Goal: Task Accomplishment & Management: Complete application form

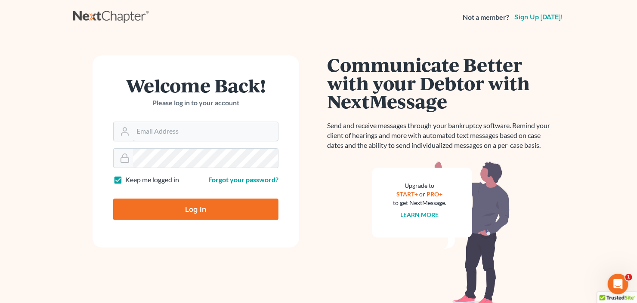
type input "[EMAIL_ADDRESS][DOMAIN_NAME]"
click at [173, 199] on input "Log In" at bounding box center [195, 210] width 165 height 22
type input "Thinking..."
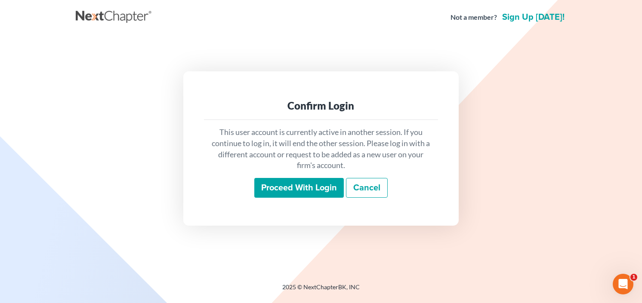
drag, startPoint x: 274, startPoint y: 164, endPoint x: 277, endPoint y: 169, distance: 6.4
click at [275, 165] on p "This user account is currently active in another session. If you continue to lo…" at bounding box center [321, 149] width 220 height 44
click at [281, 177] on div "This user account is currently active in another session. If you continue to lo…" at bounding box center [321, 162] width 234 height 85
click at [282, 183] on input "Proceed with login" at bounding box center [299, 188] width 90 height 20
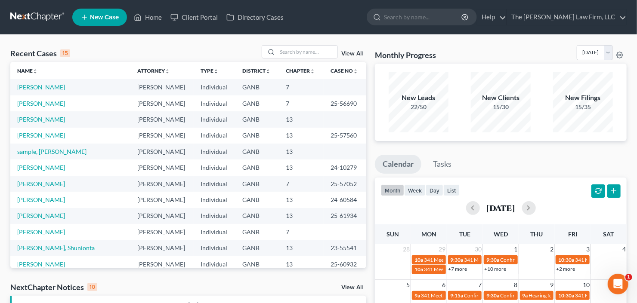
click at [33, 87] on link "[PERSON_NAME]" at bounding box center [41, 87] width 48 height 7
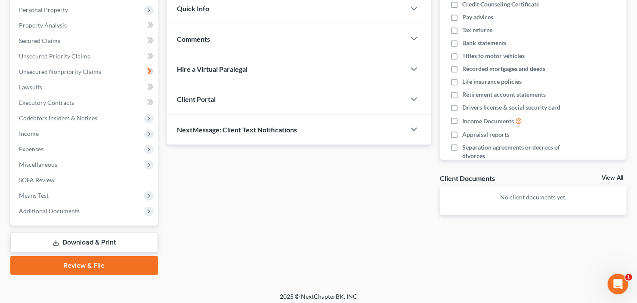
scroll to position [152, 0]
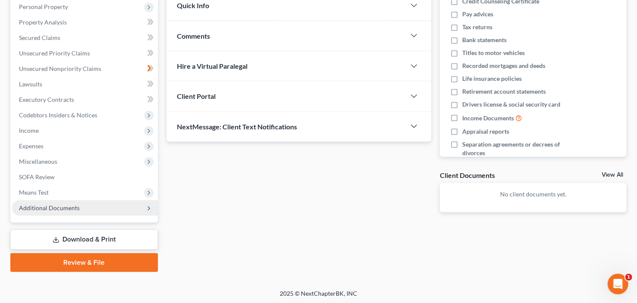
click at [56, 211] on span "Additional Documents" at bounding box center [85, 208] width 146 height 15
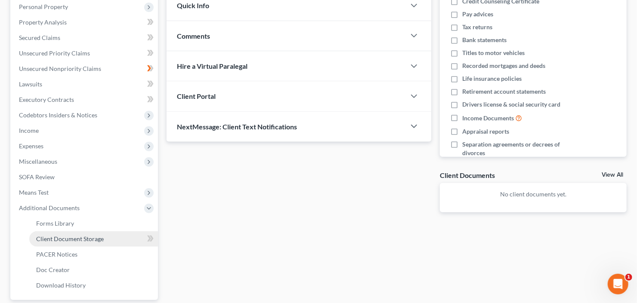
click at [56, 242] on link "Client Document Storage" at bounding box center [93, 239] width 129 height 15
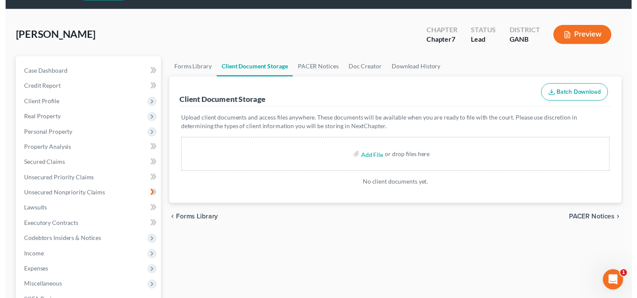
scroll to position [69, 0]
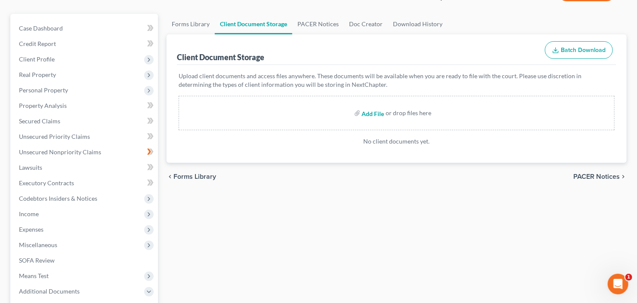
click at [367, 110] on input "file" at bounding box center [372, 112] width 21 height 15
click at [376, 115] on input "file" at bounding box center [372, 112] width 21 height 15
type input "C:\fakepath\[PERSON_NAME] 60 days.pdf"
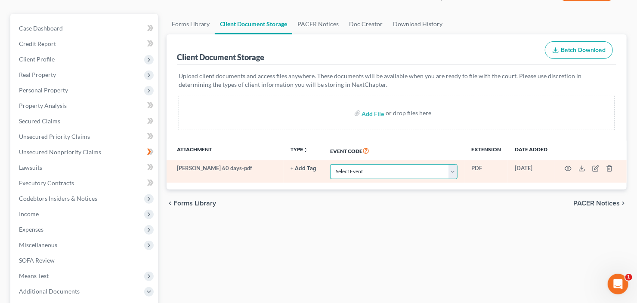
click at [369, 177] on select "Select Event 01 - Chapter 13 Plan - Initial Plan 02-Application to Pay Filing F…" at bounding box center [393, 171] width 127 height 15
select select "35"
click at [330, 164] on select "Select Event 01 - Chapter 13 Plan - Initial Plan 02-Application to Pay Filing F…" at bounding box center [393, 171] width 127 height 15
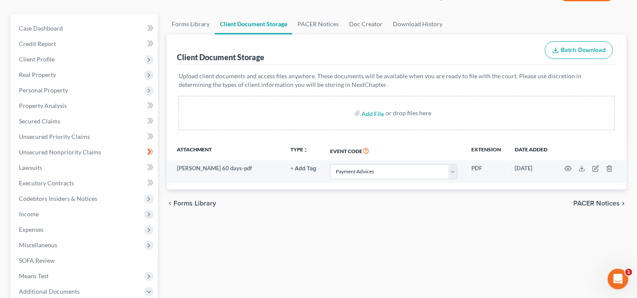
select select "35"
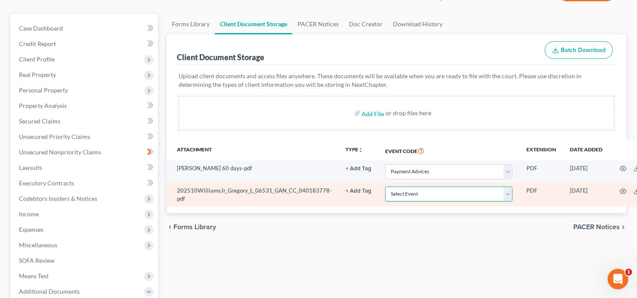
click at [436, 191] on select "Select Event 01 - Chapter 13 Plan - Initial Plan 02-Application to Pay Filing F…" at bounding box center [448, 194] width 127 height 15
select select "5"
click at [385, 187] on select "Select Event 01 - Chapter 13 Plan - Initial Plan 02-Application to Pay Filing F…" at bounding box center [448, 194] width 127 height 15
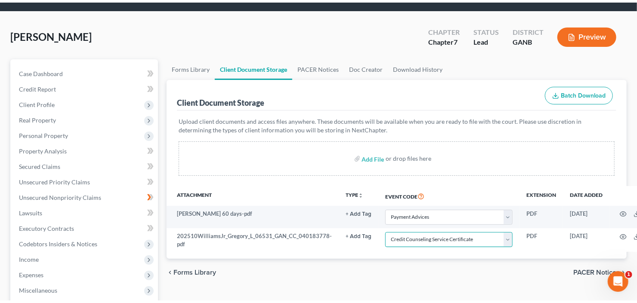
scroll to position [0, 0]
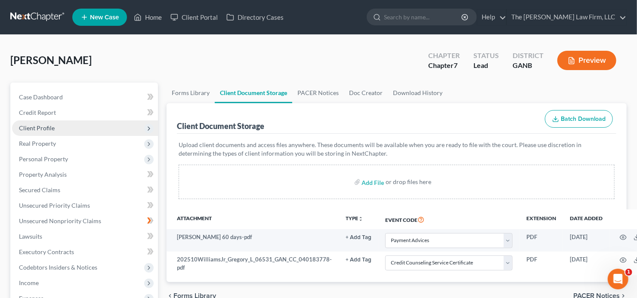
click at [63, 125] on span "Client Profile" at bounding box center [85, 128] width 146 height 15
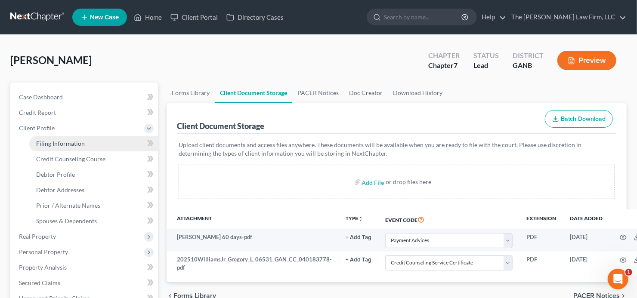
click at [78, 145] on span "Filing Information" at bounding box center [60, 143] width 49 height 7
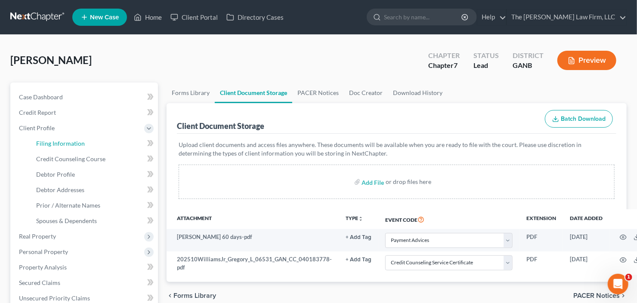
select select "1"
select select "0"
select select "10"
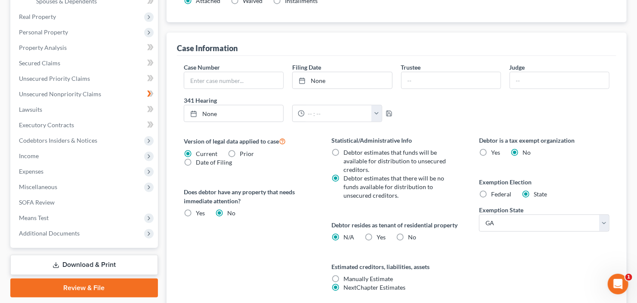
scroll to position [288, 0]
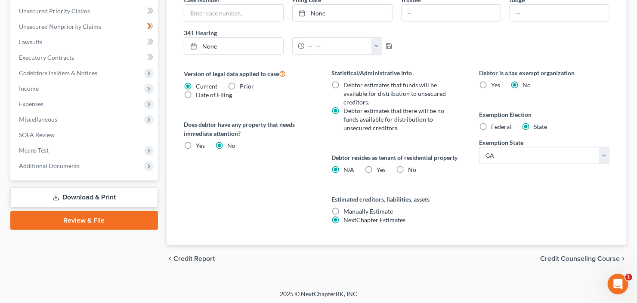
click at [377, 171] on label "Yes Yes" at bounding box center [381, 170] width 9 height 9
click at [380, 171] on input "Yes Yes" at bounding box center [383, 169] width 6 height 6
radio input "true"
radio input "false"
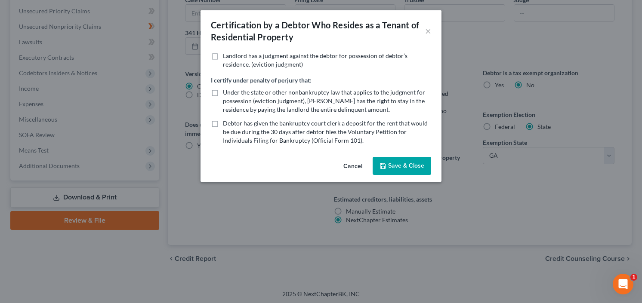
click at [494, 223] on div "Certification by a Debtor Who Resides as a Tenant of Residential Property × Lan…" at bounding box center [321, 151] width 642 height 303
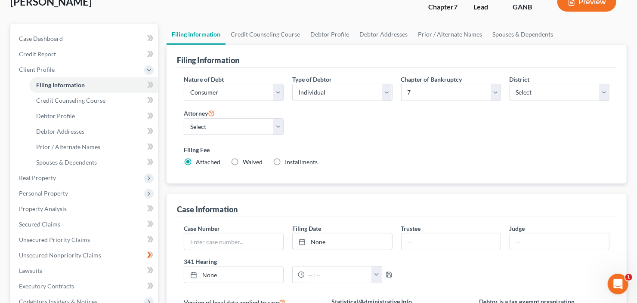
scroll to position [46, 0]
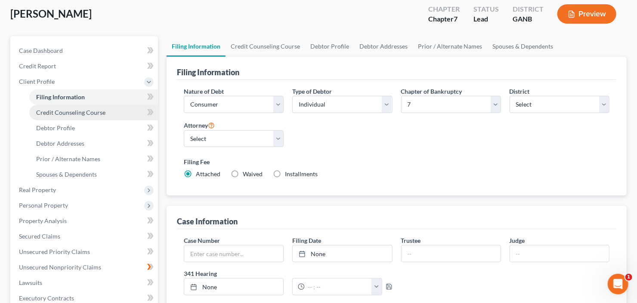
click at [74, 115] on span "Credit Counseling Course" at bounding box center [70, 112] width 69 height 7
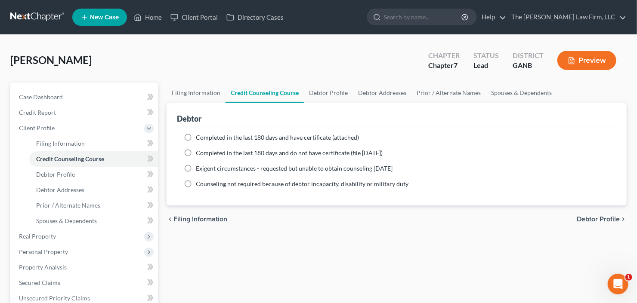
click at [196, 133] on label "Completed in the last 180 days and have certificate (attached)" at bounding box center [277, 137] width 163 height 9
click at [199, 133] on input "Completed in the last 180 days and have certificate (attached)" at bounding box center [202, 136] width 6 height 6
radio input "true"
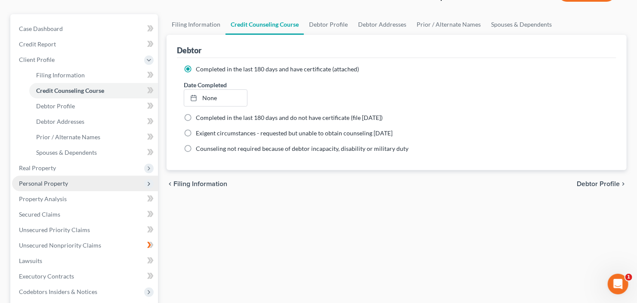
scroll to position [69, 0]
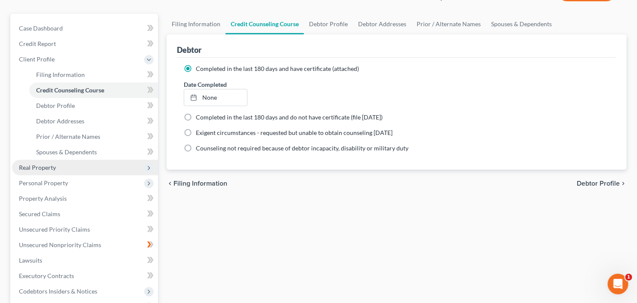
drag, startPoint x: 37, startPoint y: 168, endPoint x: 48, endPoint y: 169, distance: 11.3
click at [37, 168] on span "Real Property" at bounding box center [37, 167] width 37 height 7
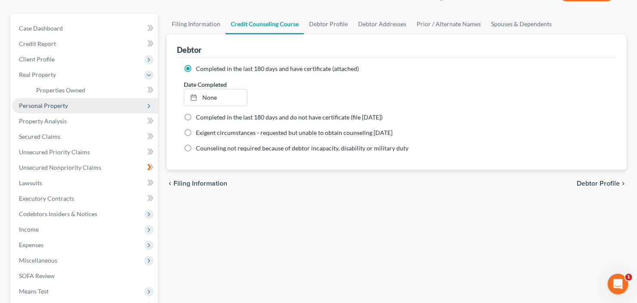
click at [74, 102] on span "Personal Property" at bounding box center [85, 105] width 146 height 15
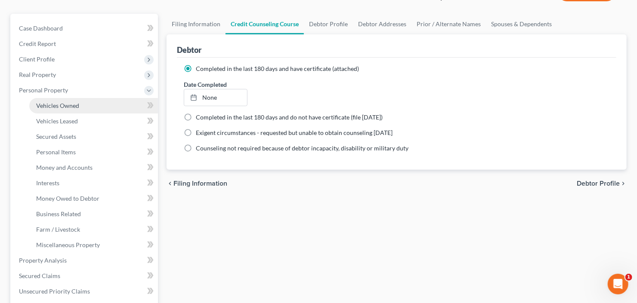
click at [90, 104] on link "Vehicles Owned" at bounding box center [93, 105] width 129 height 15
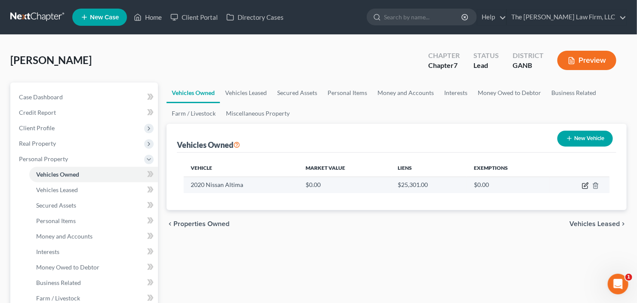
click at [582, 185] on icon "button" at bounding box center [585, 186] width 7 height 7
select select "0"
select select "6"
select select "0"
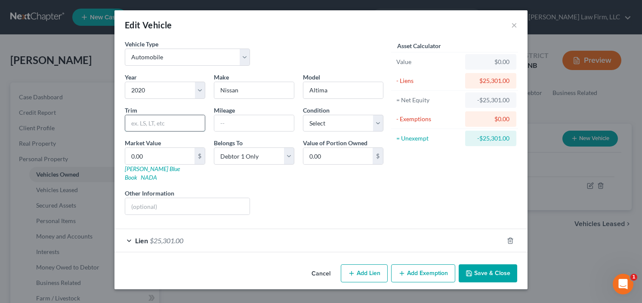
click at [166, 124] on input "text" at bounding box center [165, 123] width 80 height 16
click at [148, 156] on input "0.00" at bounding box center [159, 156] width 69 height 16
type input "1"
type input "1.00"
type input "18"
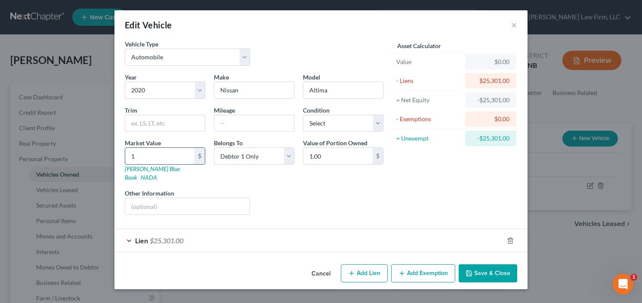
type input "18.00"
type input "180"
type input "180.00"
type input "1800"
type input "1,800.00"
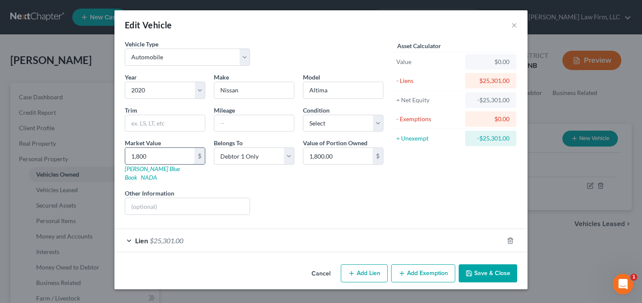
type input "1,8000"
type input "18,000.00"
type input "18,000"
click at [423, 266] on button "Add Exemption" at bounding box center [423, 274] width 64 height 18
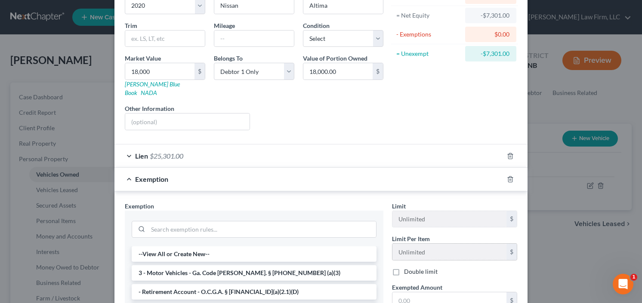
scroll to position [103, 0]
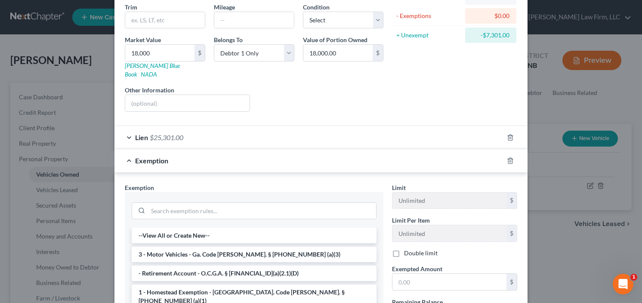
click at [197, 247] on li "3 - Motor Vehicles - Ga. Code [PERSON_NAME]. § [PHONE_NUMBER] (a)(3)" at bounding box center [254, 254] width 245 height 15
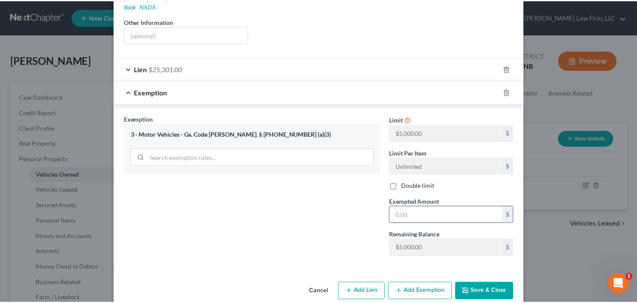
scroll to position [172, 0]
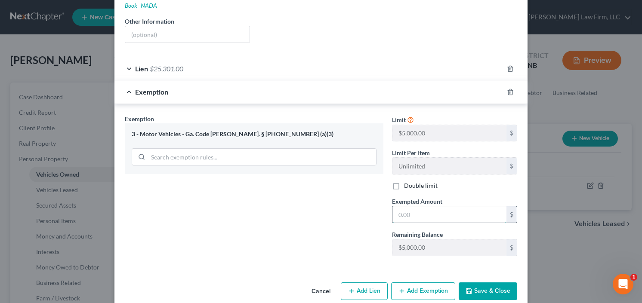
click at [421, 207] on input "text" at bounding box center [450, 215] width 114 height 16
type input "5,000.00"
click at [485, 283] on button "Save & Close" at bounding box center [488, 292] width 59 height 18
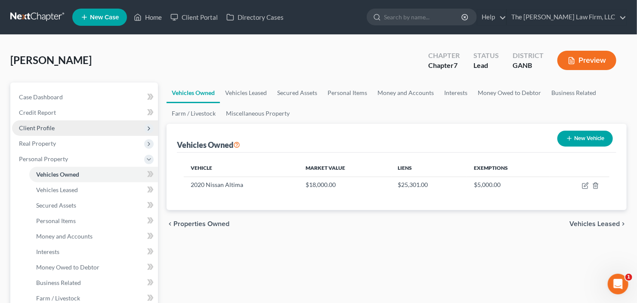
scroll to position [103, 0]
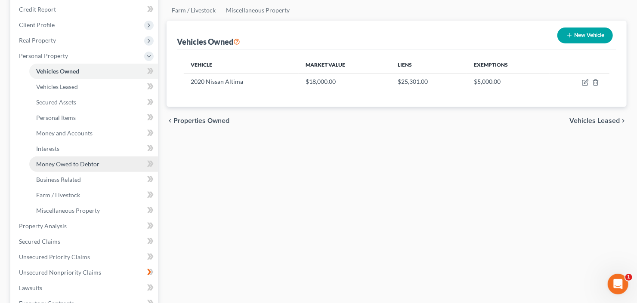
click at [66, 162] on span "Money Owed to Debtor" at bounding box center [67, 164] width 63 height 7
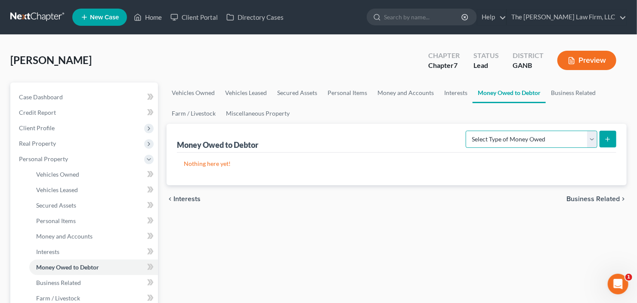
click at [552, 139] on select "Select Type of Money Owed Accounts Receivable Alimony Child Support Claims Agai…" at bounding box center [532, 139] width 132 height 17
select select "claims_against_third_parties"
click at [468, 131] on select "Select Type of Money Owed Accounts Receivable Alimony Child Support Claims Agai…" at bounding box center [532, 139] width 132 height 17
click at [608, 137] on icon "submit" at bounding box center [607, 139] width 7 height 7
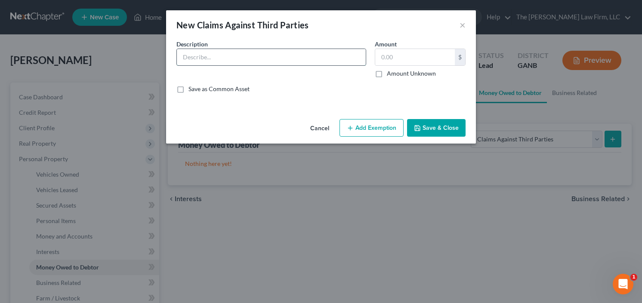
click at [250, 52] on input "text" at bounding box center [271, 57] width 189 height 16
type input "Garnished Funds"
click at [401, 55] on input "text" at bounding box center [415, 57] width 80 height 16
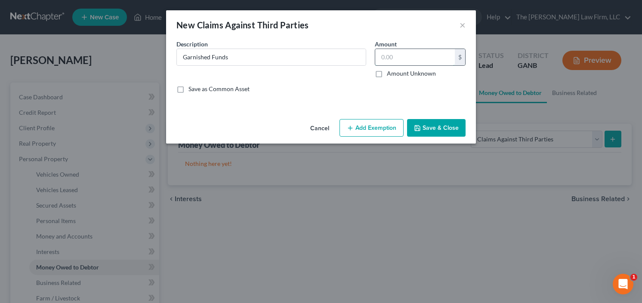
click at [407, 60] on input "text" at bounding box center [415, 57] width 80 height 16
type input "714.27"
click at [363, 124] on button "Add Exemption" at bounding box center [372, 128] width 64 height 18
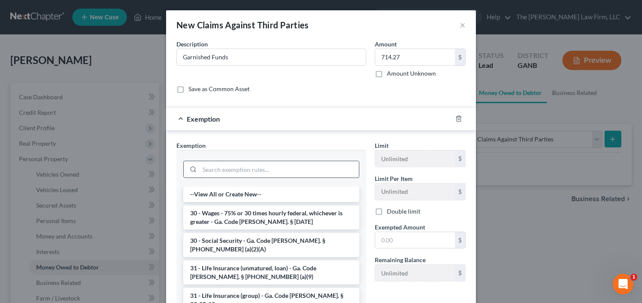
click at [296, 165] on input "search" at bounding box center [279, 169] width 159 height 16
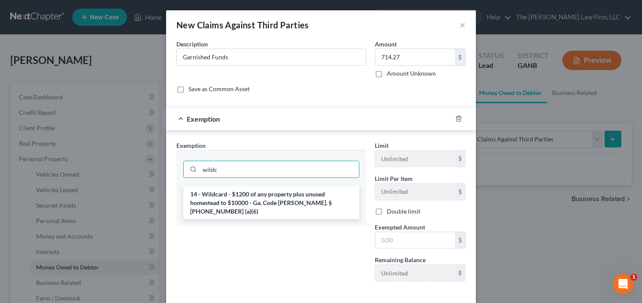
type input "wildc"
click at [277, 207] on li "14 - Wildcard - $1200 of any property plus unused homestead to $10000 - Ga. Cod…" at bounding box center [271, 203] width 176 height 33
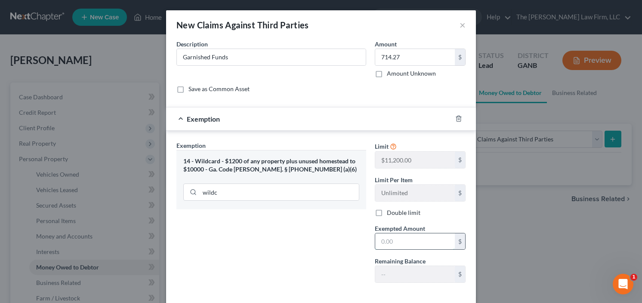
click at [396, 235] on input "text" at bounding box center [415, 242] width 80 height 16
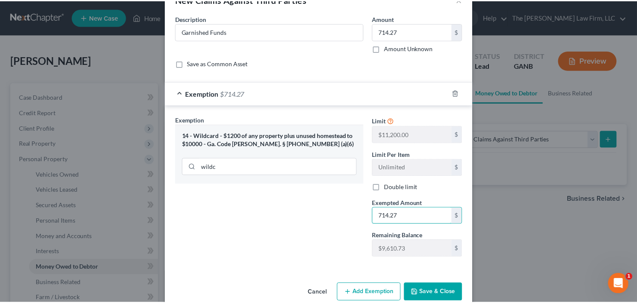
scroll to position [40, 0]
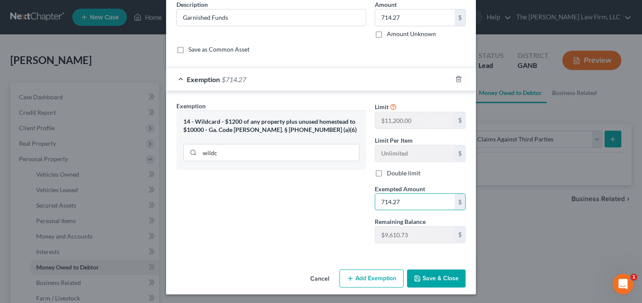
type input "714.27"
click at [434, 275] on button "Save & Close" at bounding box center [436, 279] width 59 height 18
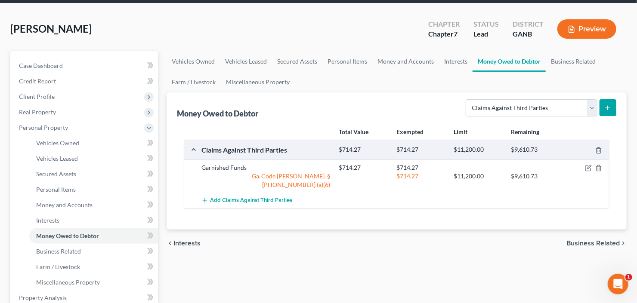
scroll to position [0, 0]
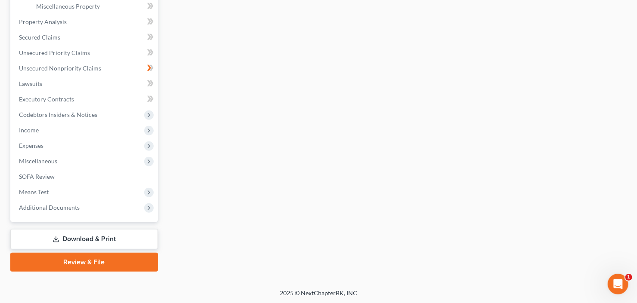
click at [77, 235] on link "Download & Print" at bounding box center [84, 239] width 148 height 20
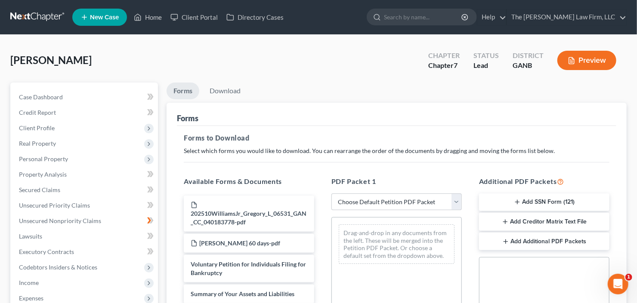
drag, startPoint x: 377, startPoint y: 200, endPoint x: 383, endPoint y: 208, distance: 10.5
click at [377, 199] on select "Choose Default Petition PDF Packet Complete Bankruptcy Petition (all forms and …" at bounding box center [396, 202] width 130 height 17
select select "0"
click at [331, 194] on select "Choose Default Petition PDF Packet Complete Bankruptcy Petition (all forms and …" at bounding box center [396, 202] width 130 height 17
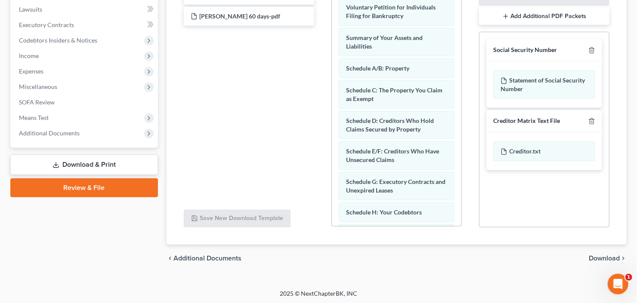
click at [606, 258] on span "Download" at bounding box center [604, 258] width 31 height 7
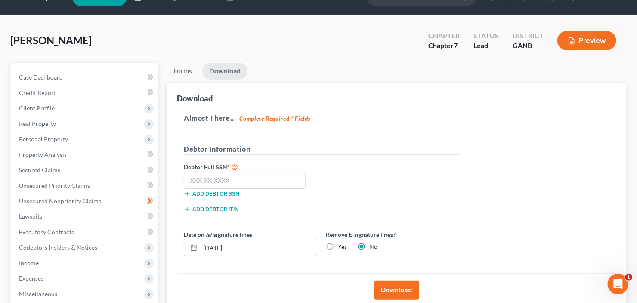
scroll to position [15, 0]
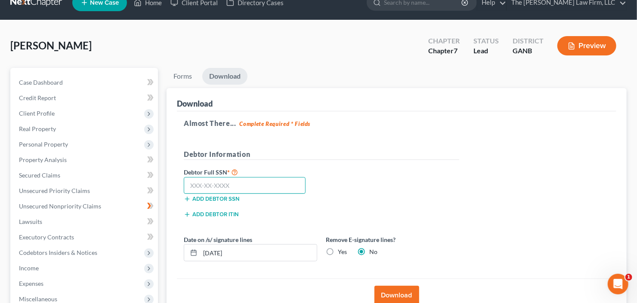
click at [208, 186] on input "text" at bounding box center [245, 185] width 122 height 17
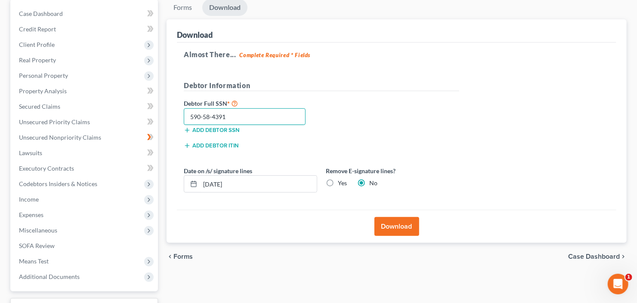
type input "590-58-4391"
click at [410, 217] on button "Download" at bounding box center [397, 226] width 45 height 19
click at [411, 219] on button "Download" at bounding box center [397, 226] width 45 height 19
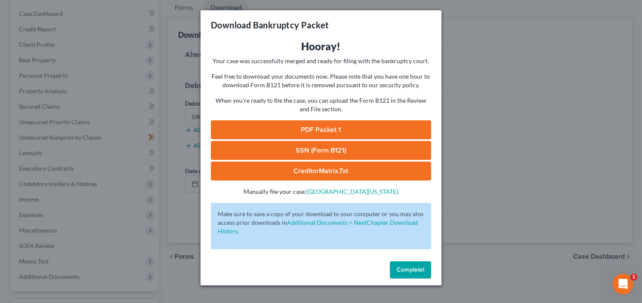
click at [286, 127] on link "PDF Packet 1" at bounding box center [321, 130] width 220 height 19
click at [315, 150] on link "SSN (Form B121)" at bounding box center [321, 150] width 220 height 19
click at [418, 272] on span "Complete!" at bounding box center [411, 269] width 28 height 7
click at [412, 268] on span "Complete!" at bounding box center [411, 269] width 28 height 7
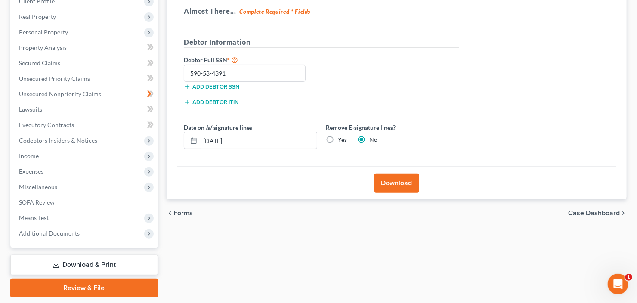
scroll to position [152, 0]
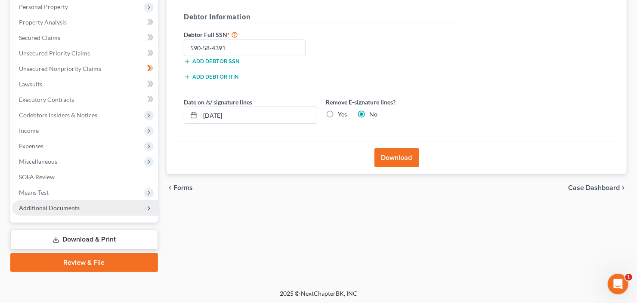
click at [54, 205] on span "Additional Documents" at bounding box center [49, 207] width 61 height 7
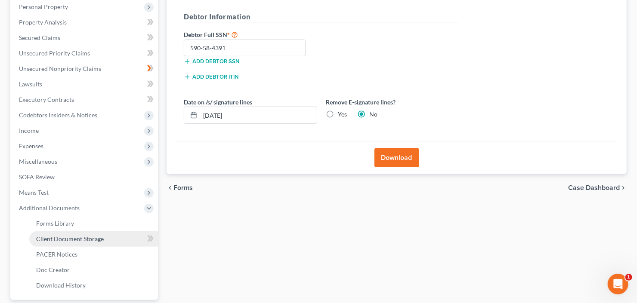
click at [67, 241] on span "Client Document Storage" at bounding box center [70, 238] width 68 height 7
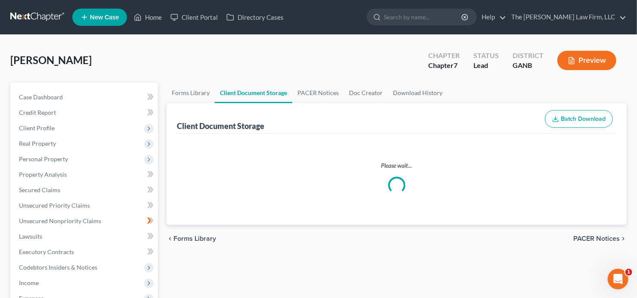
select select "35"
select select "5"
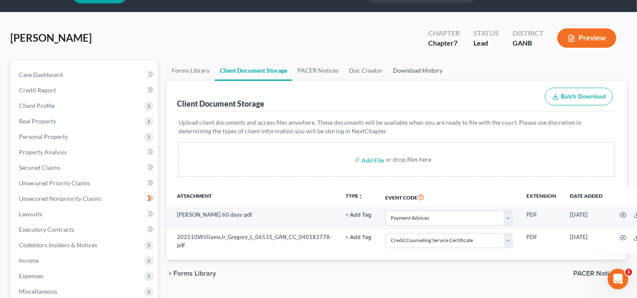
scroll to position [34, 0]
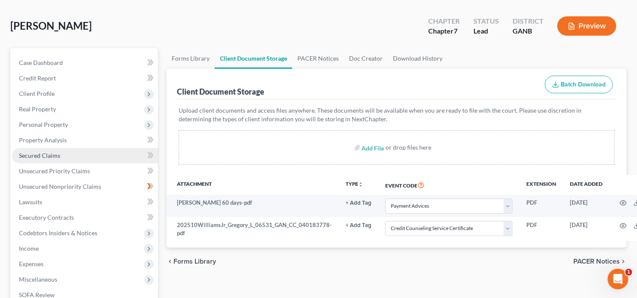
click at [34, 154] on span "Secured Claims" at bounding box center [39, 155] width 41 height 7
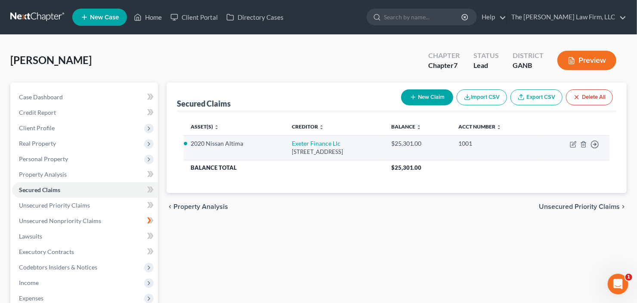
click at [575, 139] on td "Move to E Move to F Move to G Move to Notice Only" at bounding box center [574, 148] width 71 height 25
click at [573, 142] on icon "button" at bounding box center [574, 144] width 4 height 4
select select "45"
select select "0"
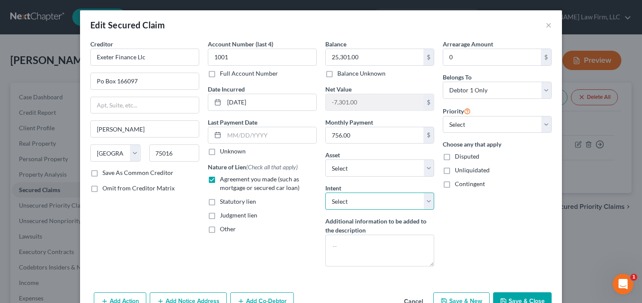
click at [375, 195] on select "Select Surrender Redeem Reaffirm Avoid Other" at bounding box center [379, 201] width 109 height 17
select select "2"
click at [325, 193] on select "Select Surrender Redeem Reaffirm Avoid Other" at bounding box center [379, 201] width 109 height 17
click at [516, 294] on button "Save & Close" at bounding box center [522, 302] width 59 height 18
select select "2"
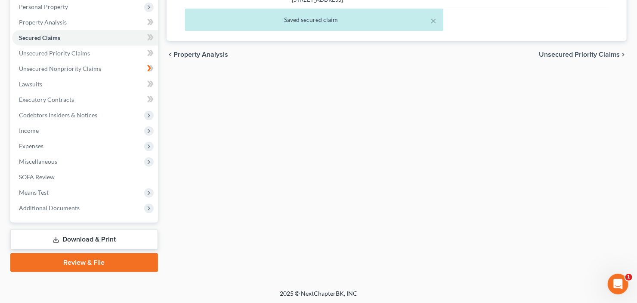
click at [68, 239] on link "Download & Print" at bounding box center [84, 240] width 148 height 20
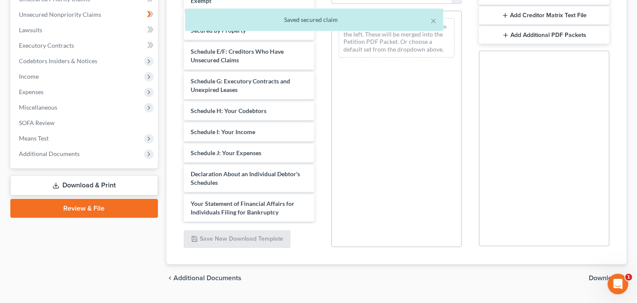
scroll to position [207, 0]
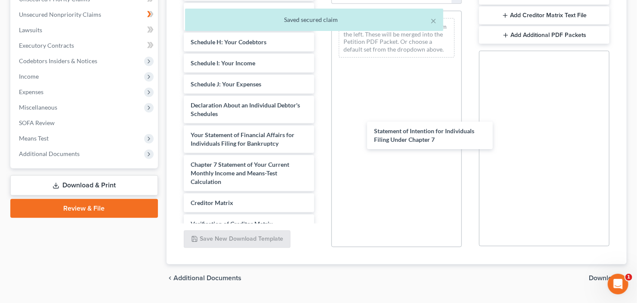
drag, startPoint x: 384, startPoint y: 143, endPoint x: 392, endPoint y: 104, distance: 39.9
click at [321, 122] on div "Statement of Intention for Individuals Filing Under Chapter 7 202510WilliamsJr_…" at bounding box center [249, 34] width 144 height 502
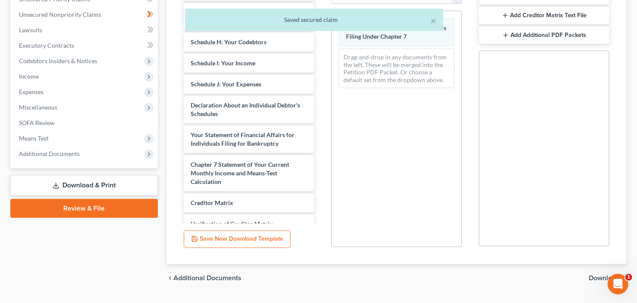
click at [593, 276] on span "Download" at bounding box center [604, 278] width 31 height 7
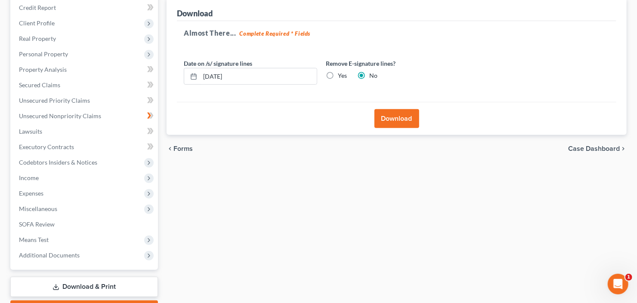
scroll to position [49, 0]
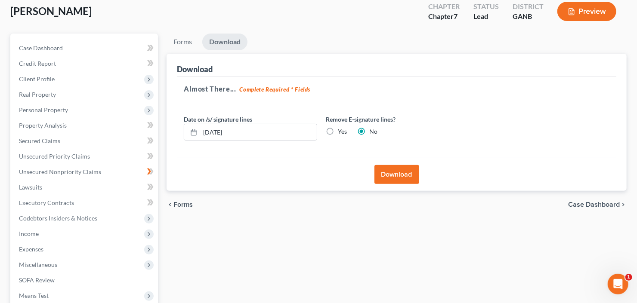
click at [389, 170] on button "Download" at bounding box center [397, 174] width 45 height 19
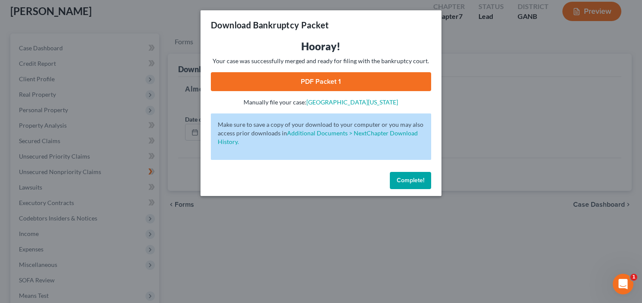
click at [292, 89] on link "PDF Packet 1" at bounding box center [321, 81] width 220 height 19
click at [402, 184] on button "Complete!" at bounding box center [410, 180] width 41 height 17
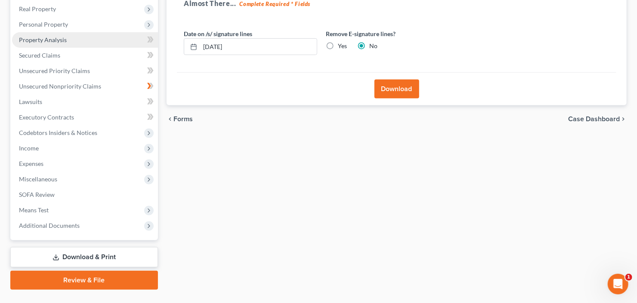
scroll to position [152, 0]
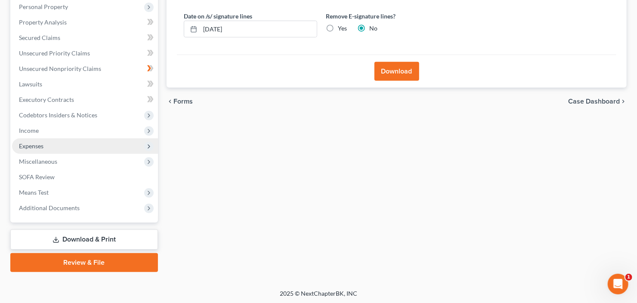
click at [55, 146] on span "Expenses" at bounding box center [85, 146] width 146 height 15
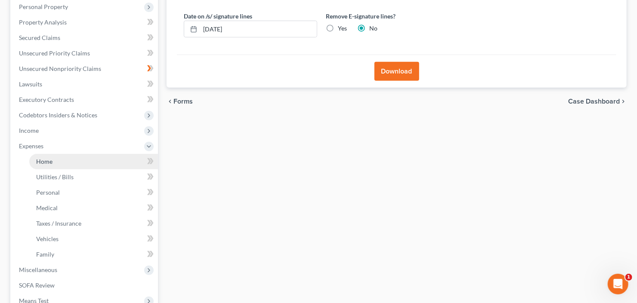
click at [56, 156] on link "Home" at bounding box center [93, 161] width 129 height 15
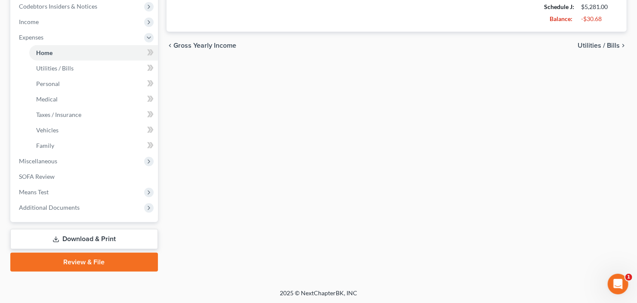
click at [74, 240] on link "Download & Print" at bounding box center [84, 239] width 148 height 20
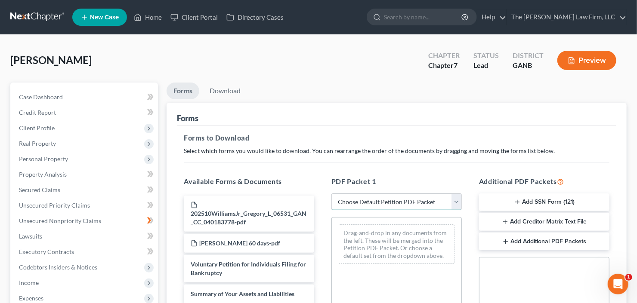
drag, startPoint x: 401, startPoint y: 198, endPoint x: 403, endPoint y: 207, distance: 9.2
click at [401, 198] on select "Choose Default Petition PDF Packet Complete Bankruptcy Petition (all forms and …" at bounding box center [396, 202] width 130 height 17
select select "0"
click at [331, 194] on select "Choose Default Petition PDF Packet Complete Bankruptcy Petition (all forms and …" at bounding box center [396, 202] width 130 height 17
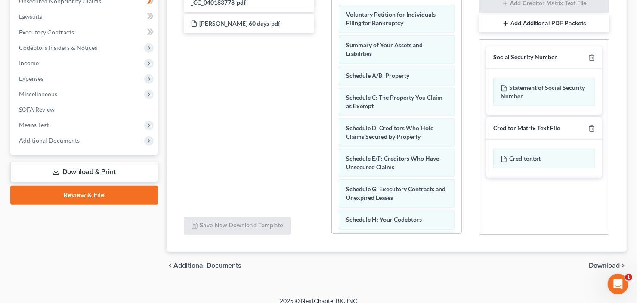
scroll to position [227, 0]
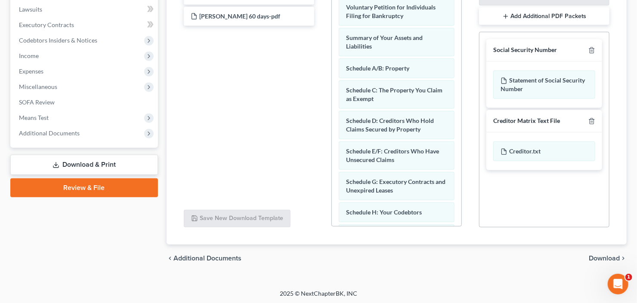
click at [62, 191] on link "Review & File" at bounding box center [84, 188] width 148 height 19
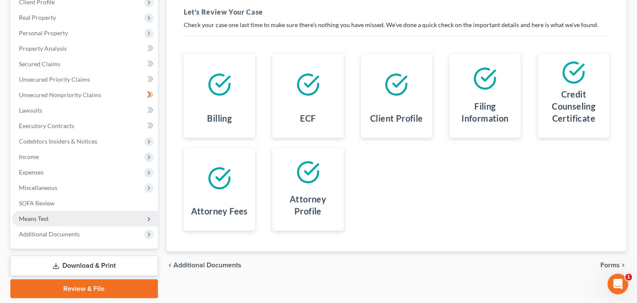
scroll to position [152, 0]
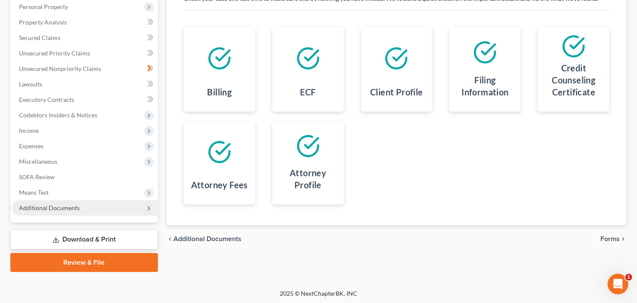
click at [61, 209] on span "Additional Documents" at bounding box center [49, 207] width 61 height 7
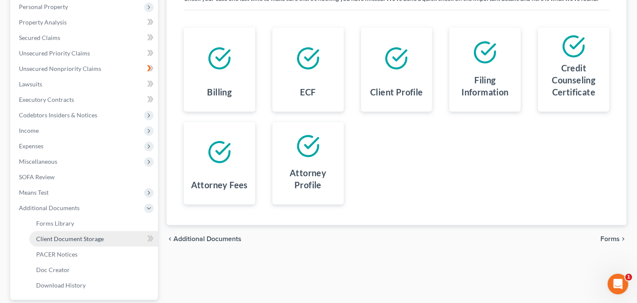
click at [69, 236] on span "Client Document Storage" at bounding box center [70, 238] width 68 height 7
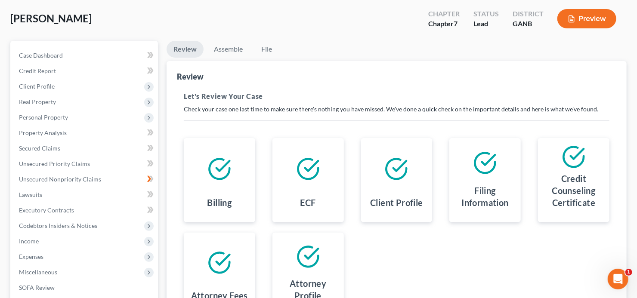
select select "35"
select select "5"
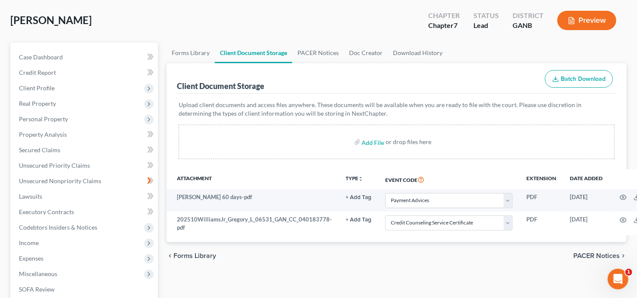
scroll to position [103, 0]
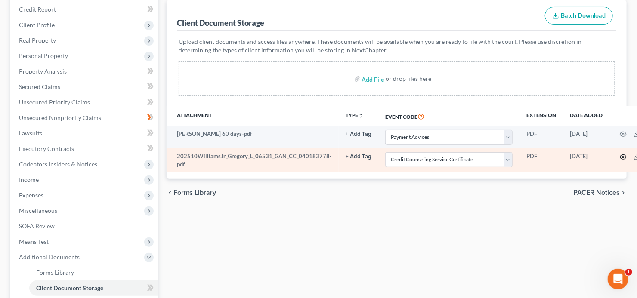
click at [620, 157] on icon "button" at bounding box center [623, 157] width 7 height 7
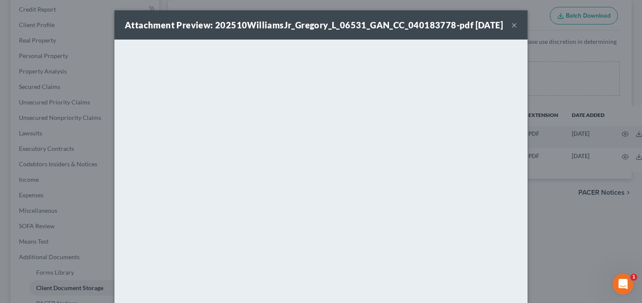
click at [512, 30] on button "×" at bounding box center [514, 25] width 6 height 10
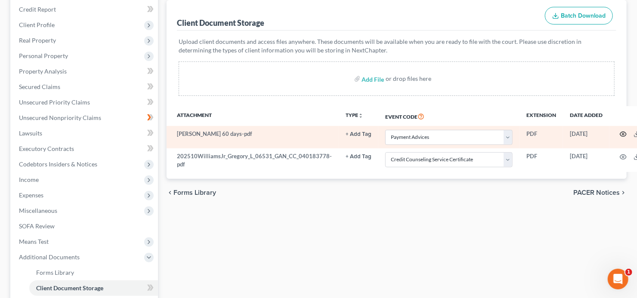
click at [620, 133] on icon "button" at bounding box center [623, 134] width 7 height 7
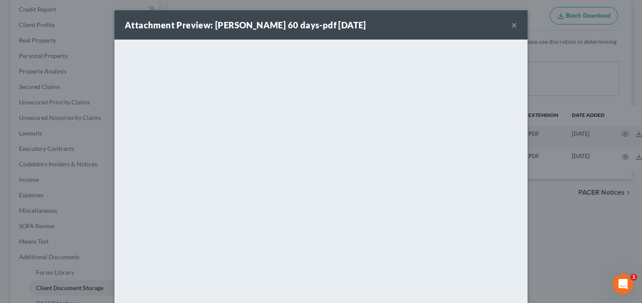
click at [511, 20] on button "×" at bounding box center [514, 25] width 6 height 10
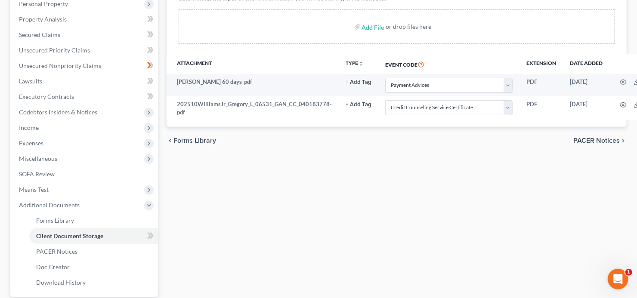
scroll to position [235, 0]
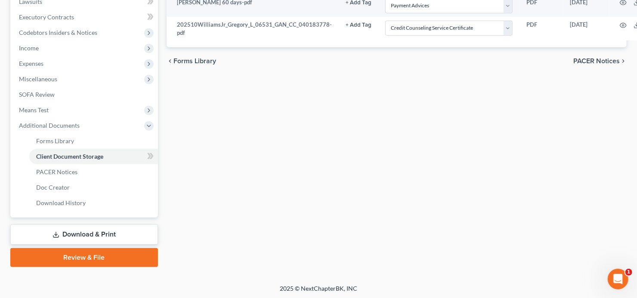
drag, startPoint x: 81, startPoint y: 261, endPoint x: 143, endPoint y: 246, distance: 63.8
click at [81, 261] on link "Review & File" at bounding box center [84, 257] width 148 height 19
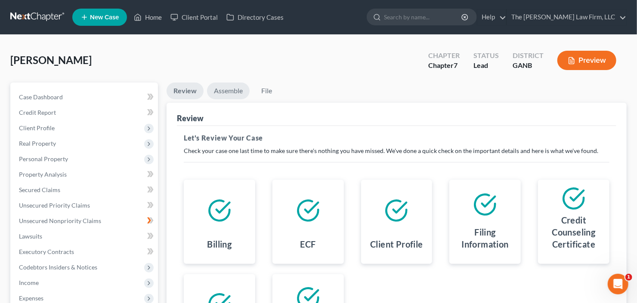
click at [236, 92] on link "Assemble" at bounding box center [228, 91] width 43 height 17
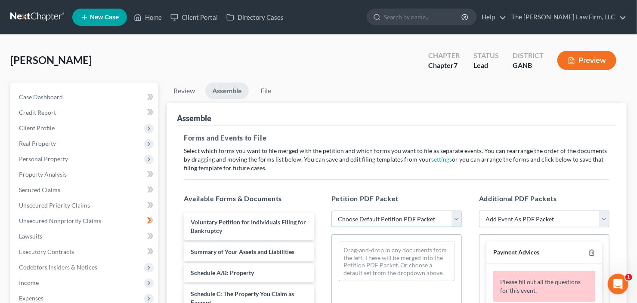
click at [383, 222] on select "Choose Default Petition PDF Packet Complete Bankruptcy Petition (all forms and …" at bounding box center [396, 219] width 130 height 17
select select "0"
click at [331, 211] on select "Choose Default Petition PDF Packet Complete Bankruptcy Petition (all forms and …" at bounding box center [396, 219] width 130 height 17
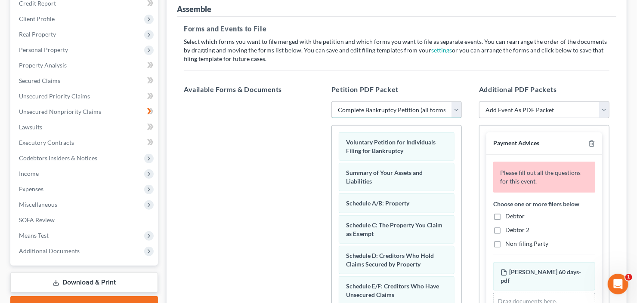
scroll to position [172, 0]
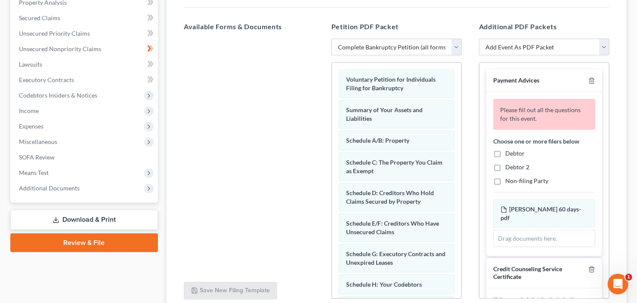
click at [505, 153] on label "Debtor" at bounding box center [514, 153] width 19 height 9
click at [509, 153] on input "Debtor" at bounding box center [512, 152] width 6 height 6
checkbox input "true"
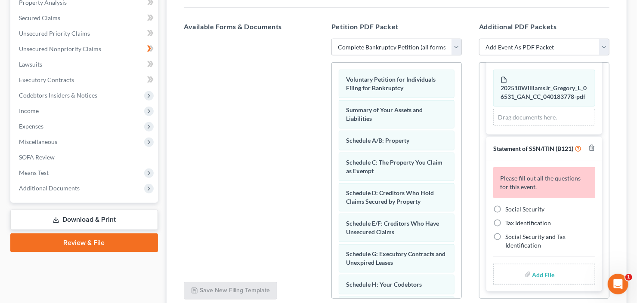
click at [505, 210] on label "Social Security" at bounding box center [524, 209] width 39 height 9
click at [509, 210] on input "Social Security" at bounding box center [512, 208] width 6 height 6
radio input "true"
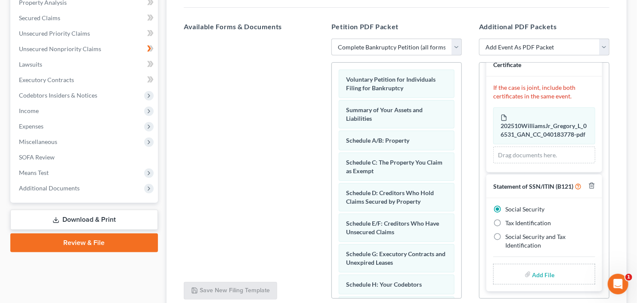
scroll to position [189, 0]
click at [540, 274] on input "file" at bounding box center [543, 274] width 21 height 15
type input "C:\fakepath\[PERSON_NAME] W b21ex.pdf"
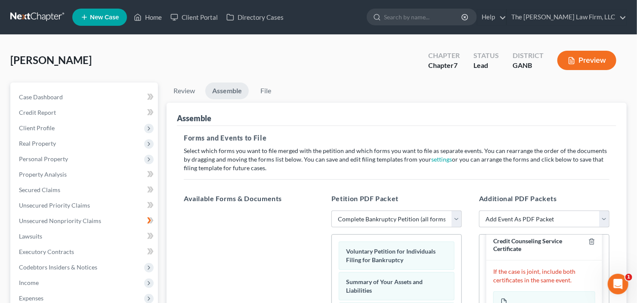
scroll to position [244, 0]
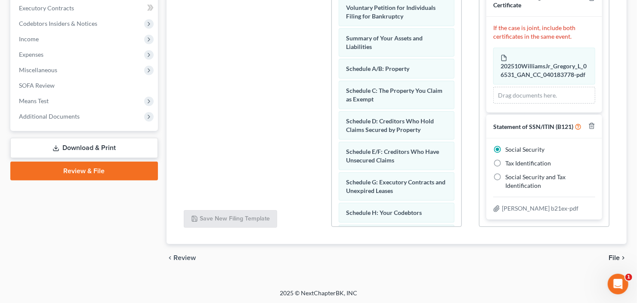
click at [610, 251] on div "chevron_left Review File chevron_right" at bounding box center [397, 259] width 460 height 28
click at [615, 257] on span "File" at bounding box center [614, 258] width 11 height 7
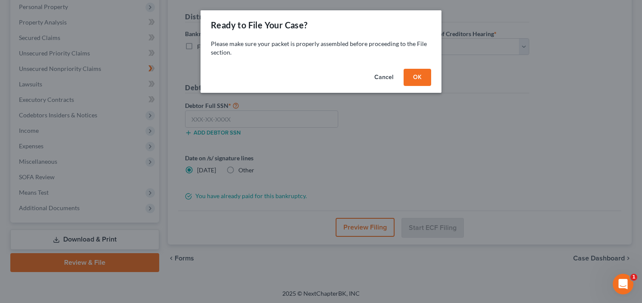
click at [417, 73] on button "OK" at bounding box center [418, 77] width 28 height 17
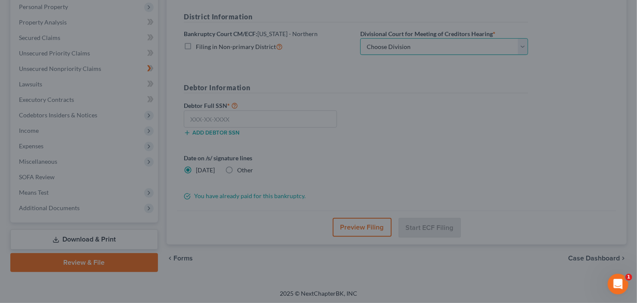
click at [417, 42] on select "Choose Division [GEOGRAPHIC_DATA] [GEOGRAPHIC_DATA] [GEOGRAPHIC_DATA] [GEOGRAPH…" at bounding box center [444, 46] width 168 height 17
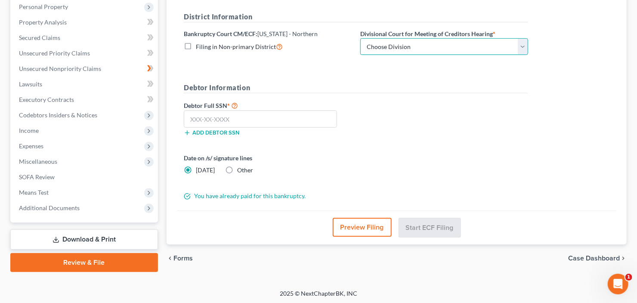
select select "0"
click at [360, 38] on select "Choose Division [GEOGRAPHIC_DATA] [GEOGRAPHIC_DATA] [GEOGRAPHIC_DATA] [GEOGRAPH…" at bounding box center [444, 46] width 168 height 17
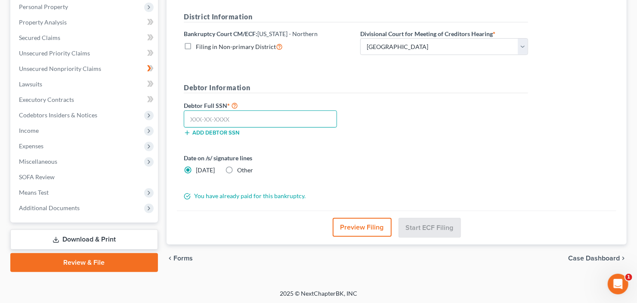
click at [200, 118] on input "text" at bounding box center [260, 119] width 153 height 17
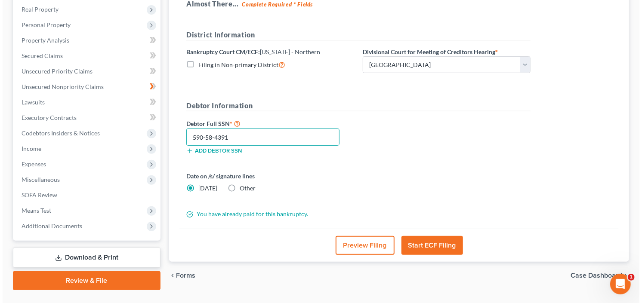
scroll to position [138, 0]
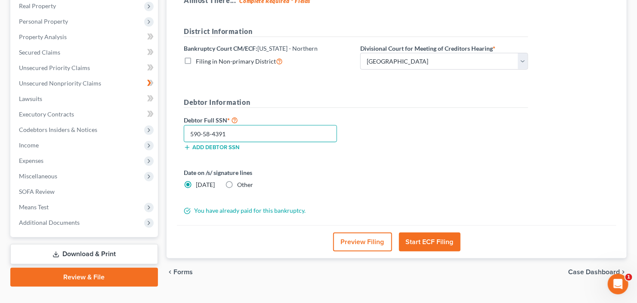
type input "590-58-4391"
click at [427, 245] on button "Start ECF Filing" at bounding box center [430, 242] width 62 height 19
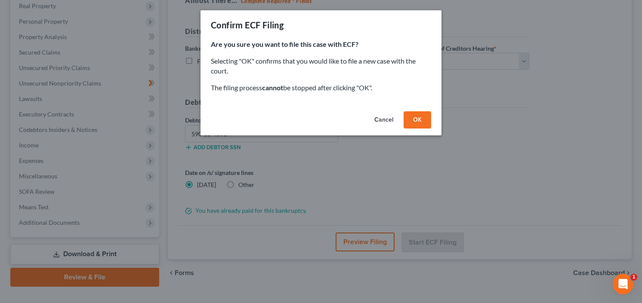
click at [413, 122] on button "OK" at bounding box center [418, 119] width 28 height 17
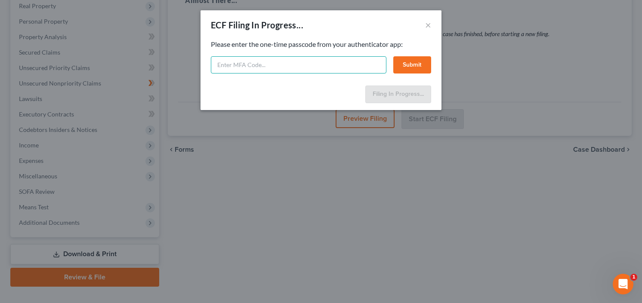
click at [276, 67] on input "text" at bounding box center [299, 64] width 176 height 17
type input "207800"
click at [409, 59] on button "Submit" at bounding box center [412, 64] width 38 height 17
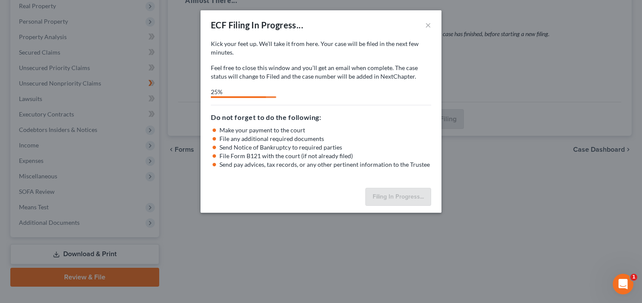
select select "0"
